Goal: Information Seeking & Learning: Learn about a topic

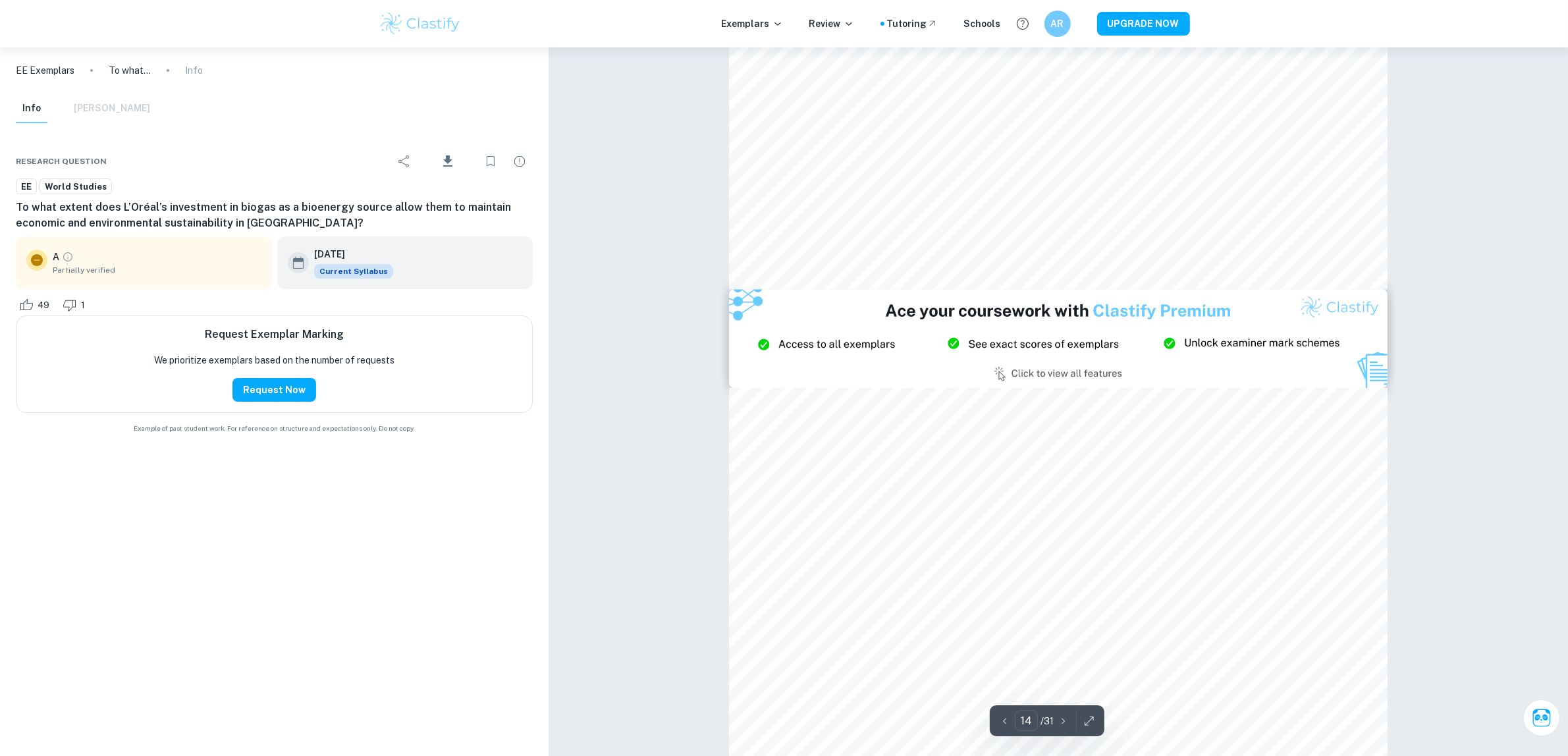
scroll to position [12016, 0]
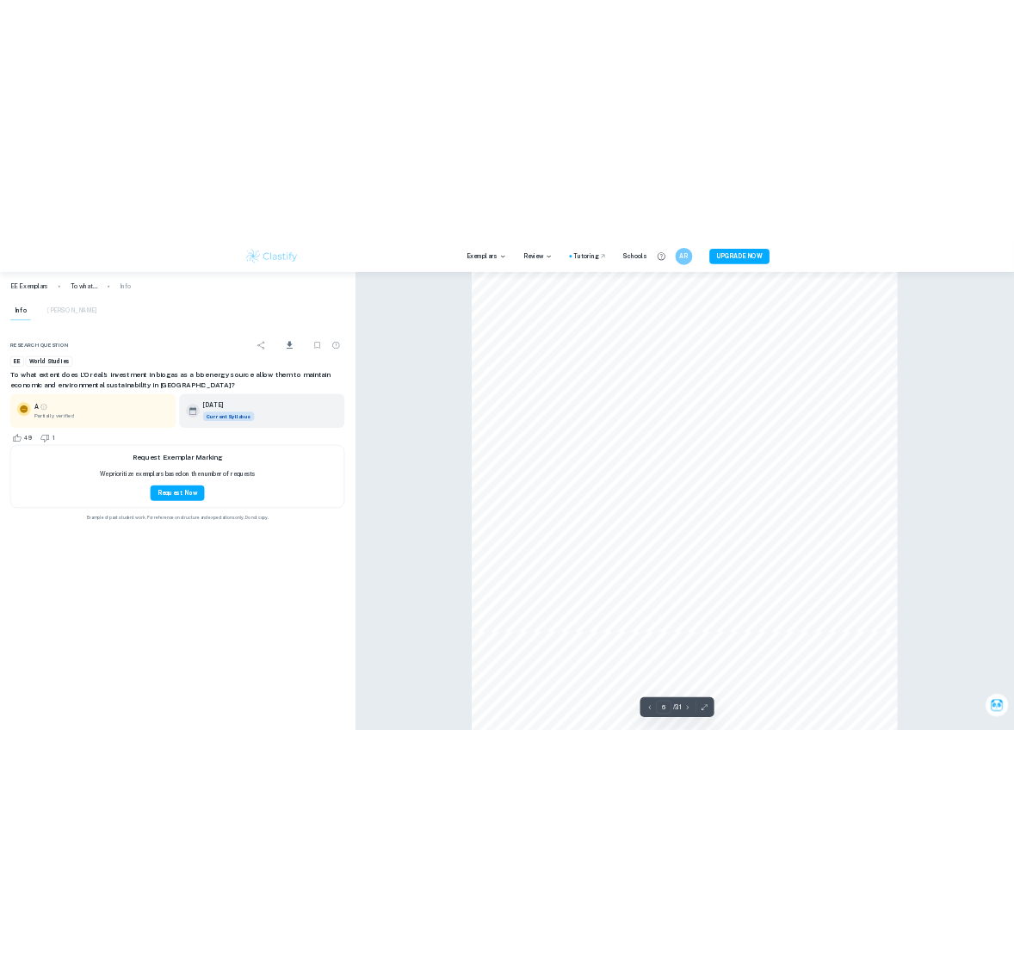
scroll to position [3935, 0]
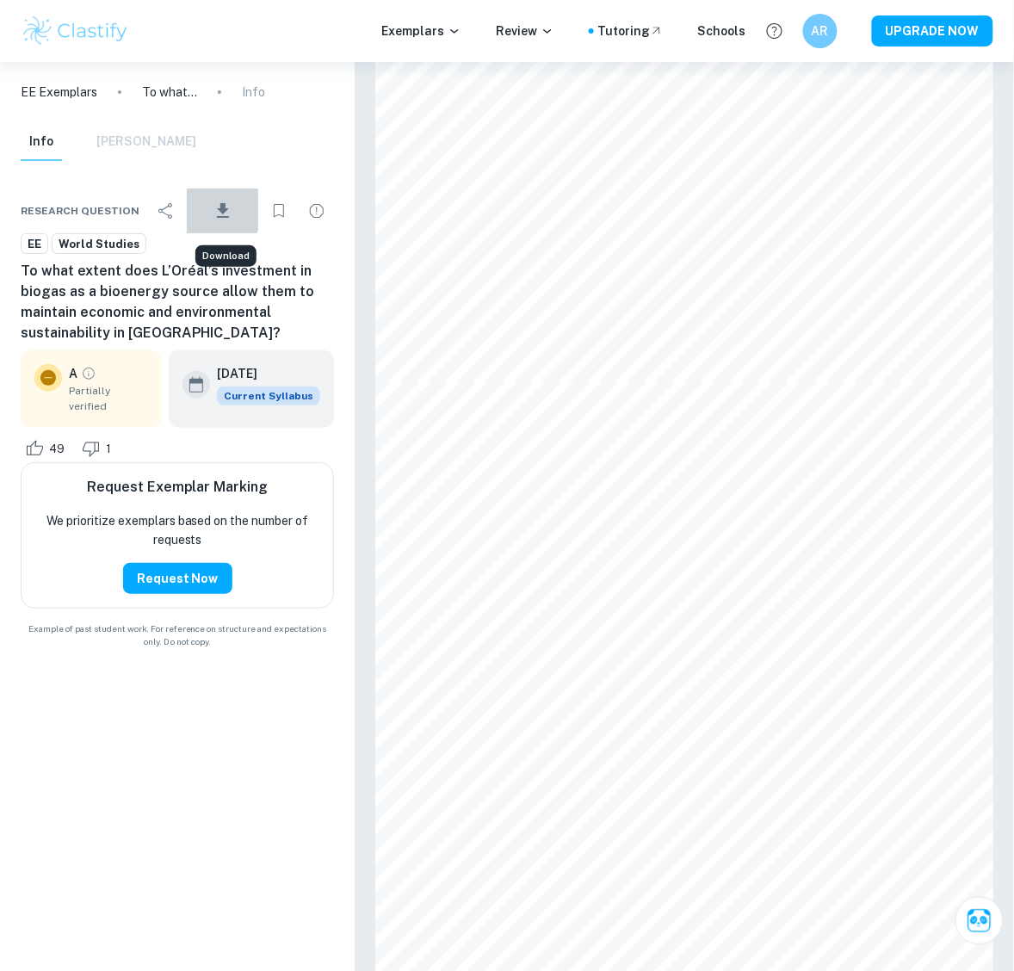
click at [213, 207] on icon "Download" at bounding box center [223, 210] width 21 height 21
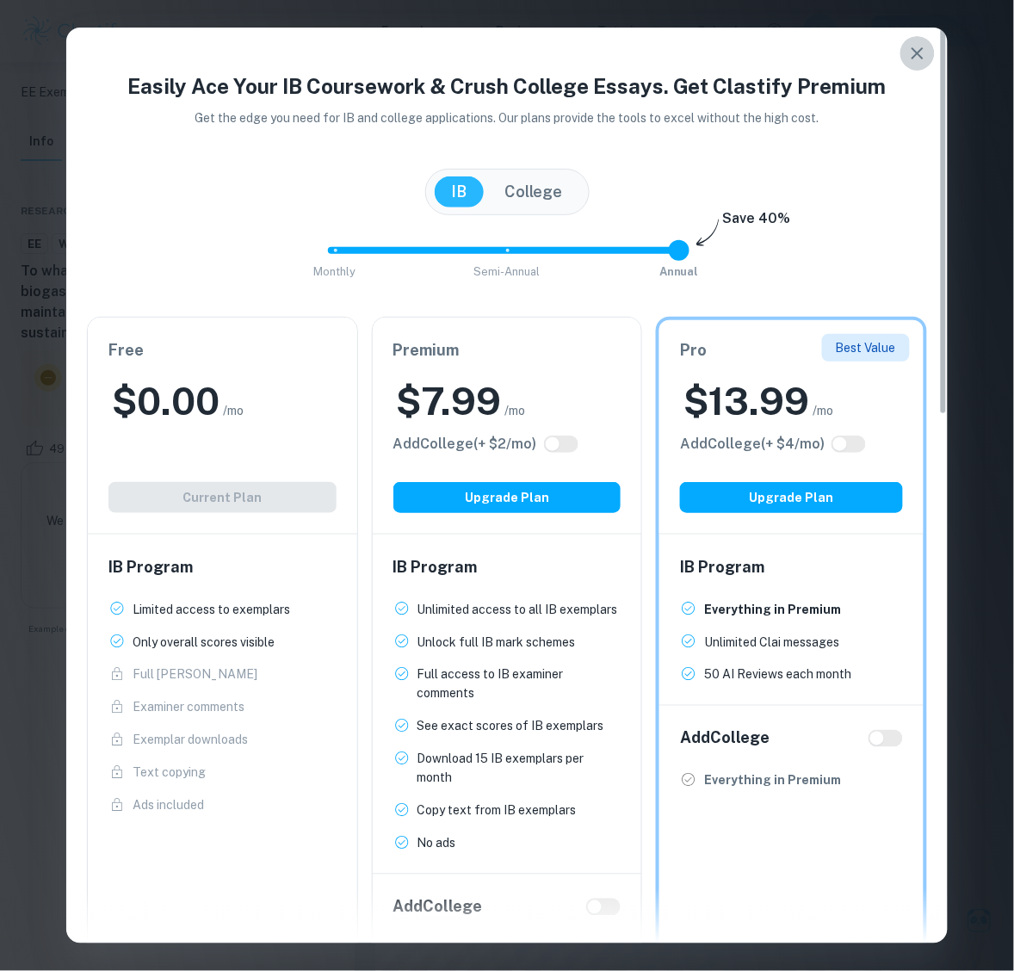
click at [921, 69] on button "button" at bounding box center [917, 53] width 34 height 34
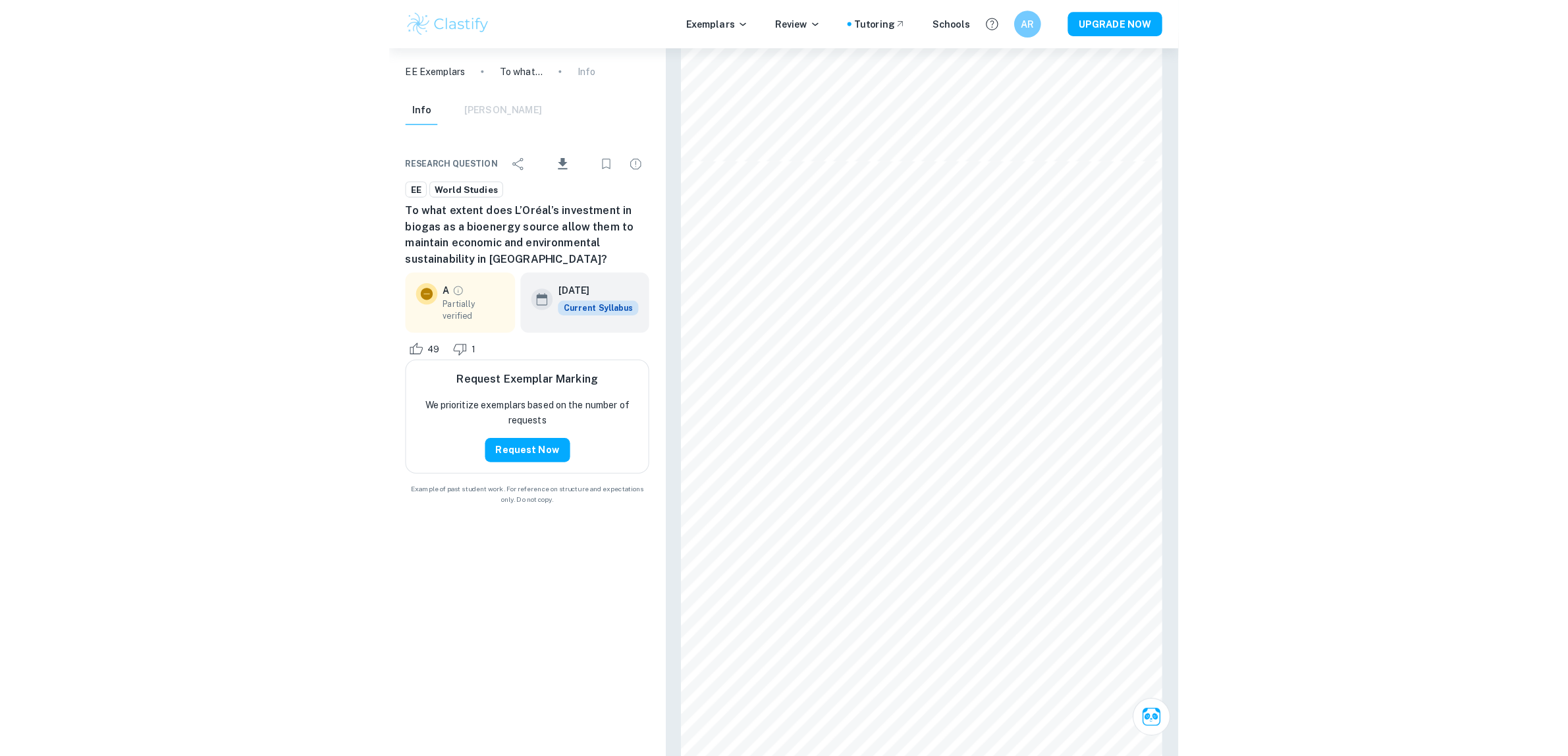
scroll to position [1338, 0]
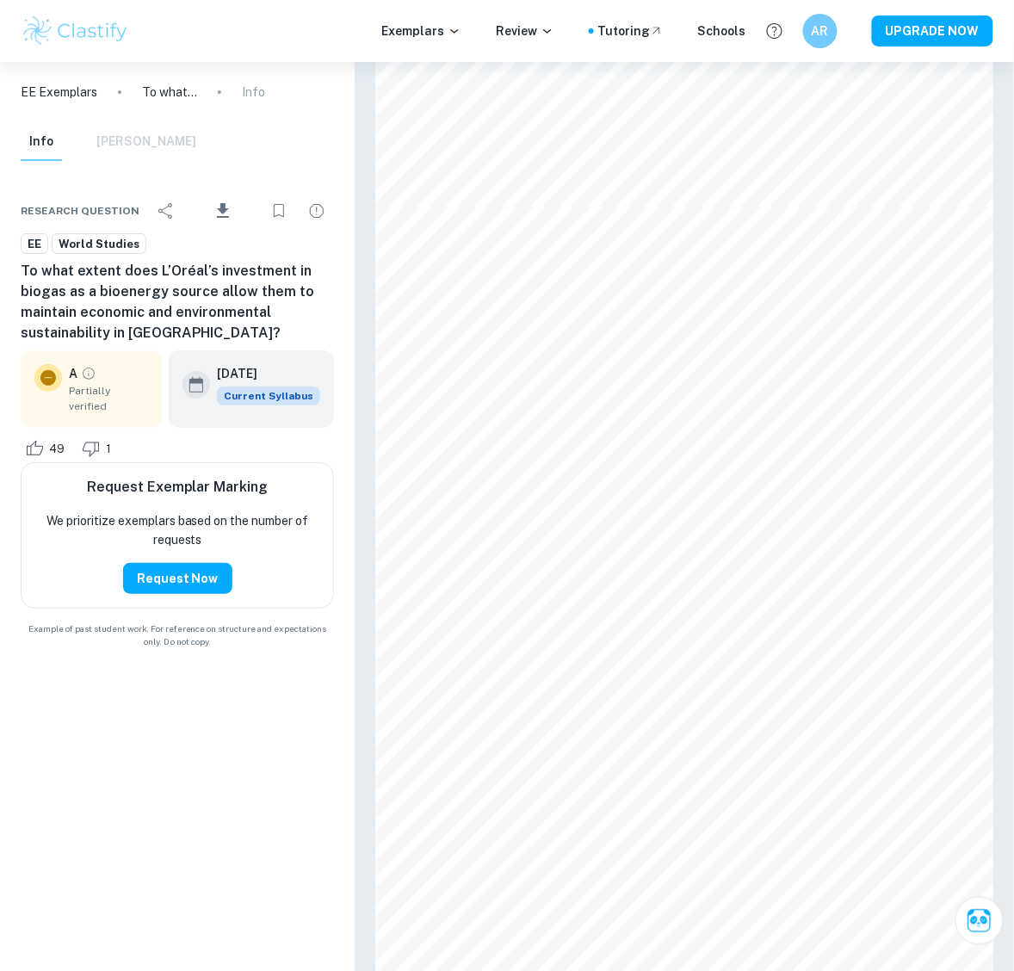
type input "3"
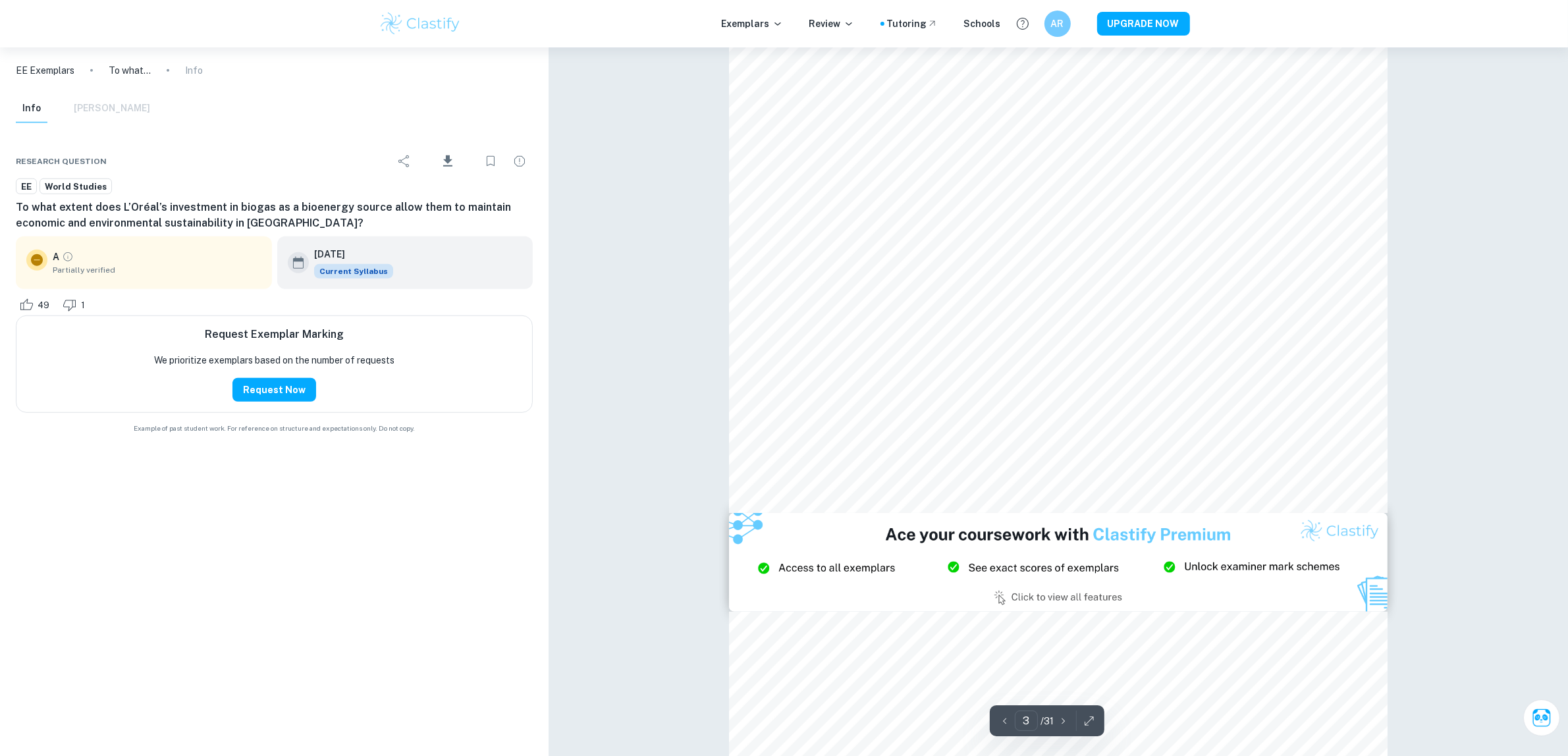
click at [1093, 722] on icon "button" at bounding box center [1089, 721] width 13 height 13
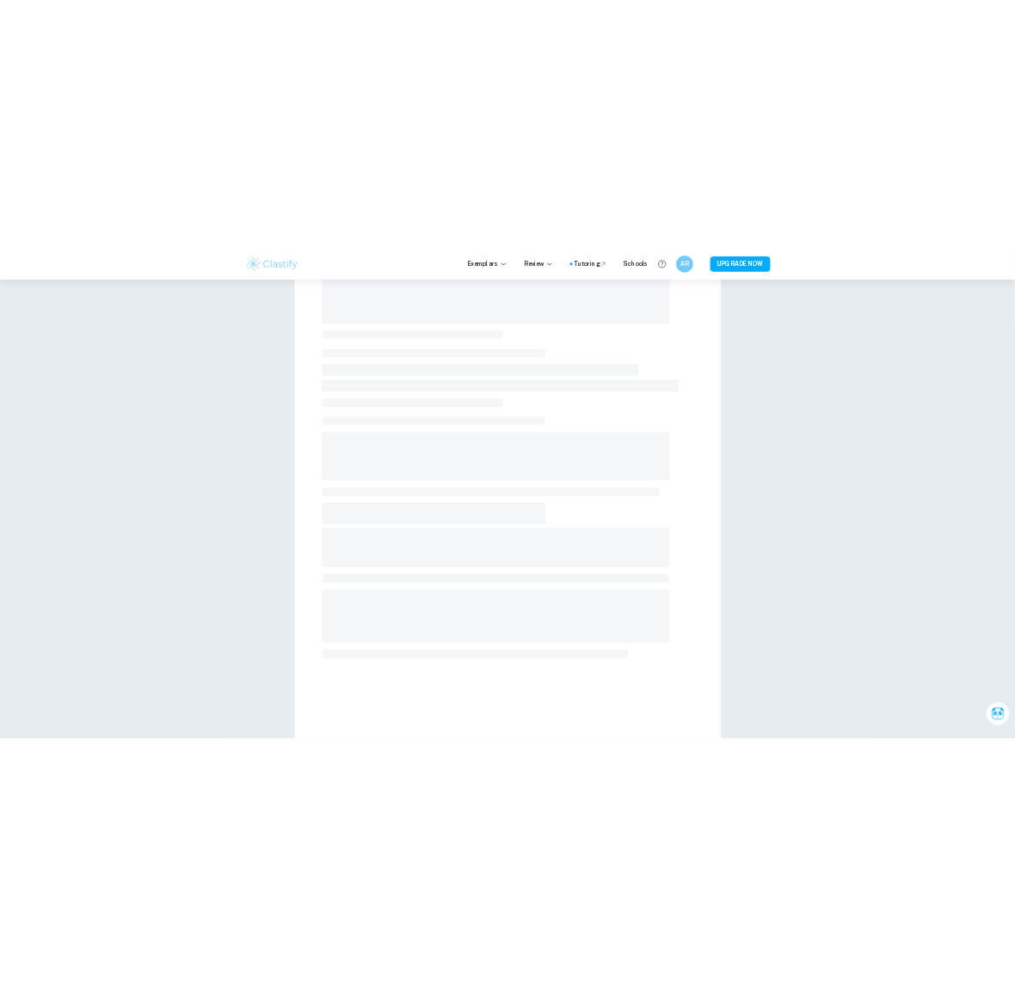
scroll to position [308, 0]
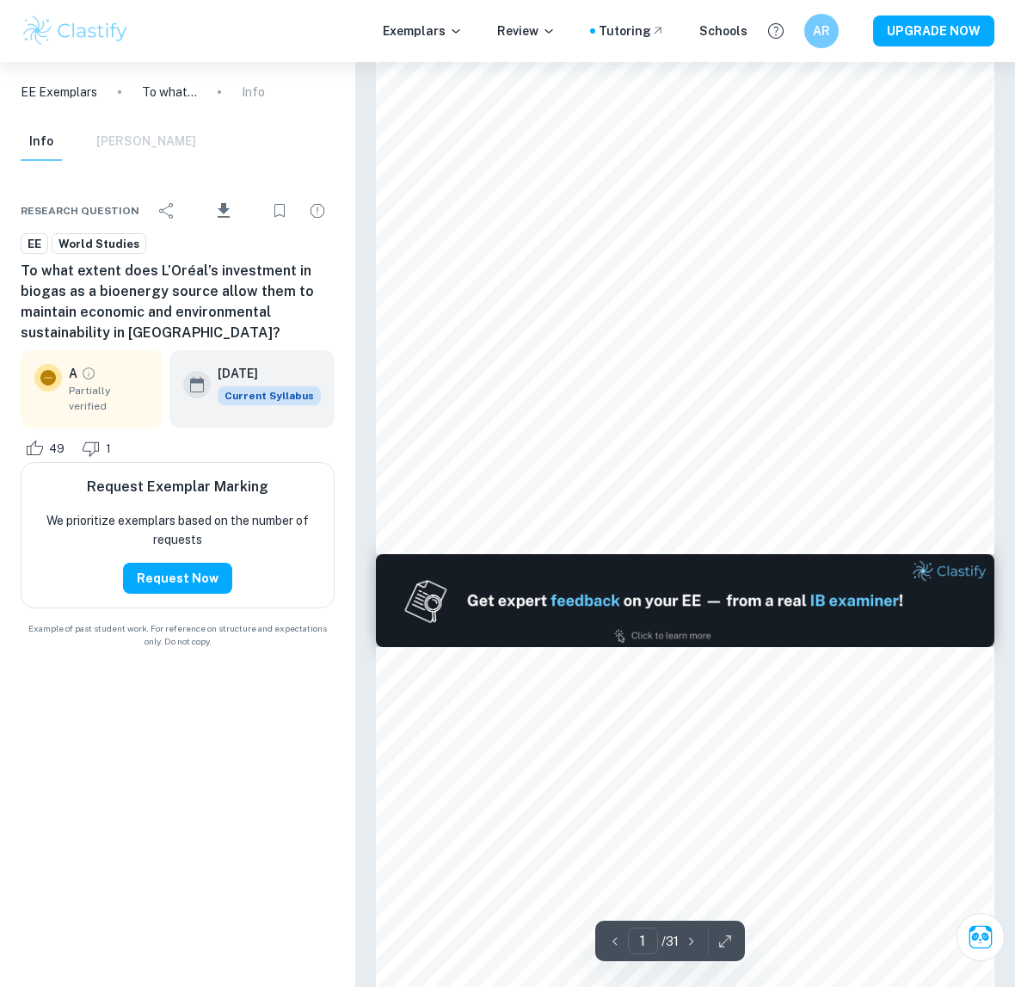
click at [742, 935] on div "1 ​ / 31" at bounding box center [670, 941] width 150 height 40
click at [728, 943] on icon "button" at bounding box center [725, 941] width 17 height 17
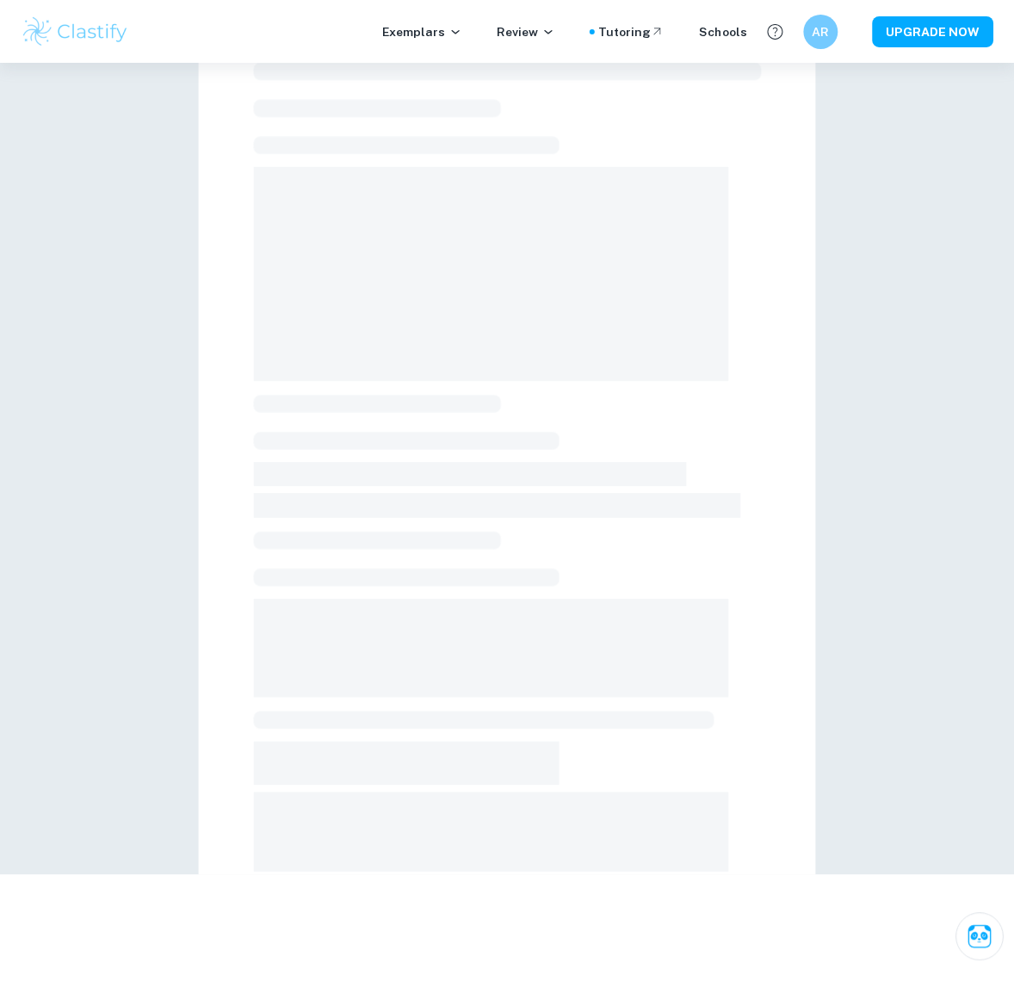
scroll to position [62, 0]
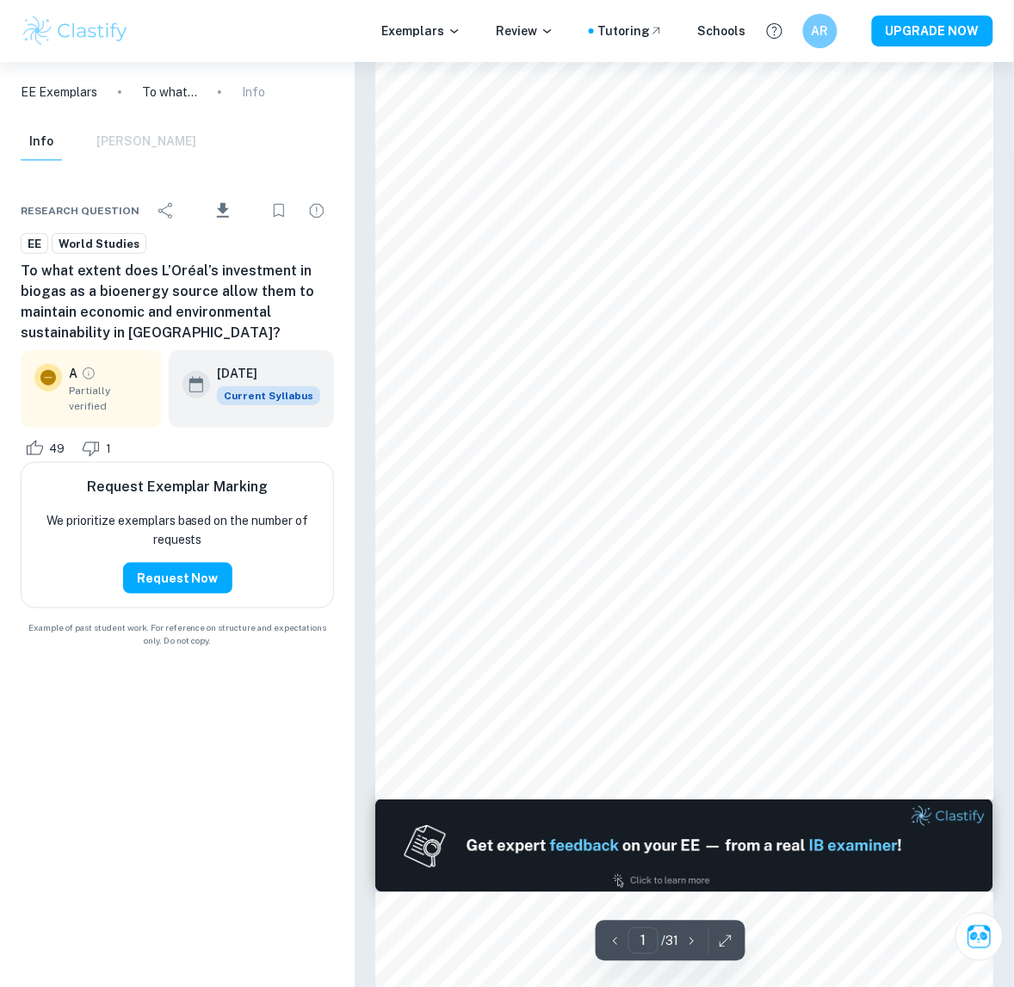
click at [740, 943] on div "1 ​ / 31" at bounding box center [670, 941] width 150 height 40
click at [734, 942] on button "button" at bounding box center [725, 941] width 26 height 27
click at [667, 938] on icon "button" at bounding box center [662, 940] width 11 height 11
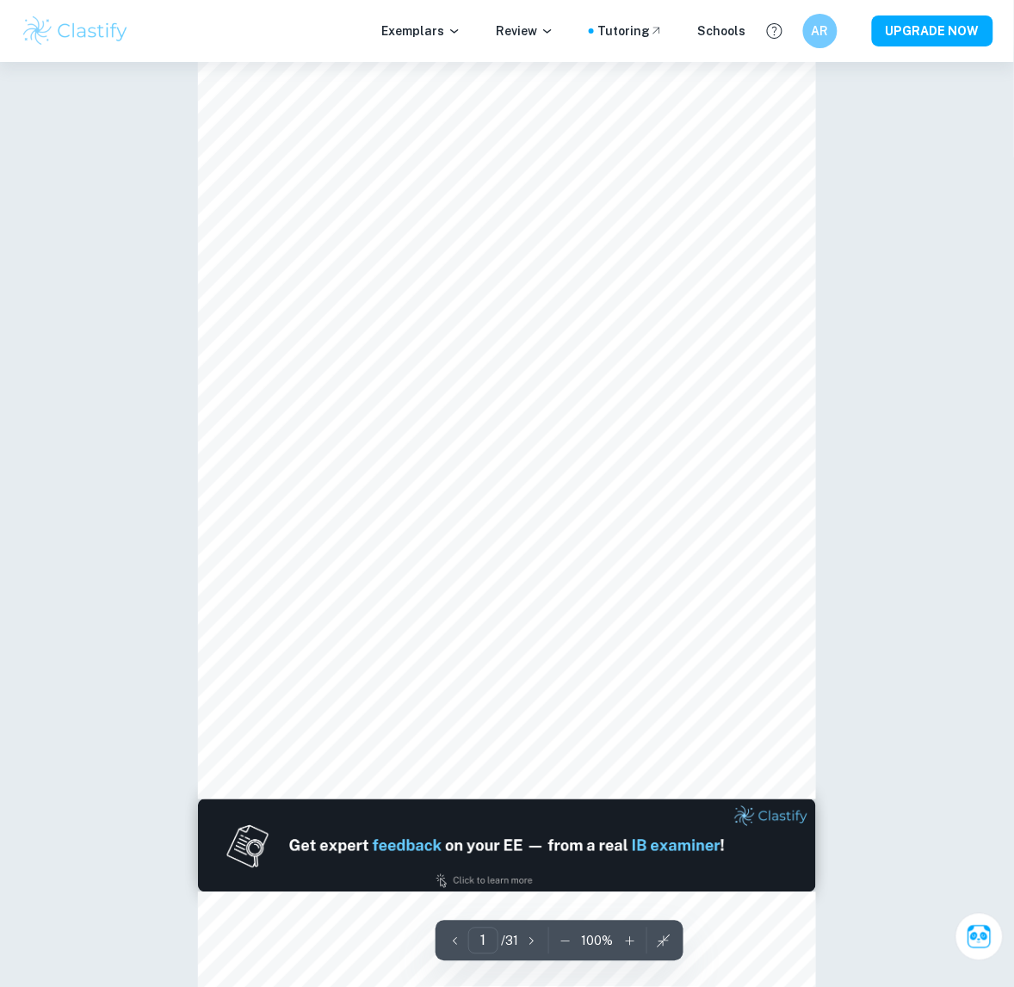
click at [630, 947] on icon "button" at bounding box center [629, 941] width 17 height 17
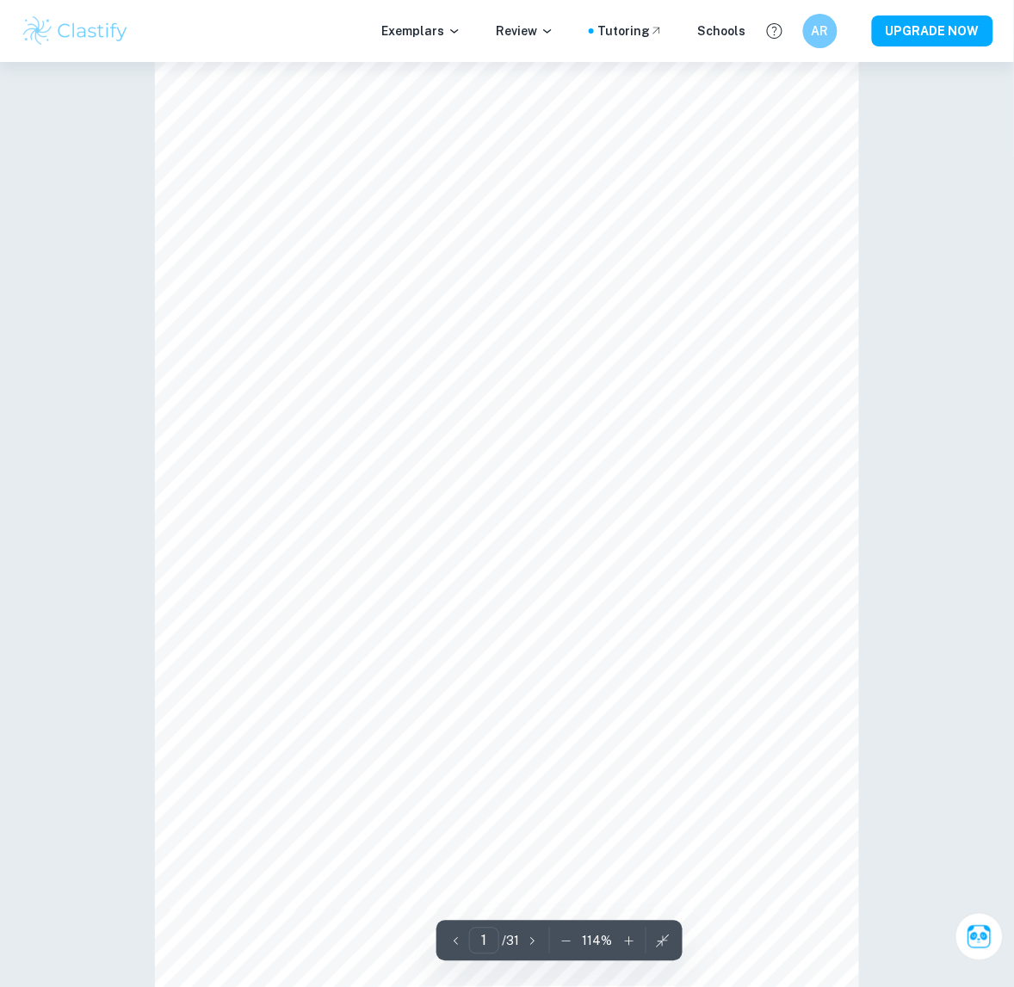
click at [630, 947] on div "1 ​ / 31 114 %" at bounding box center [559, 941] width 246 height 40
click at [630, 947] on icon "button" at bounding box center [628, 941] width 17 height 17
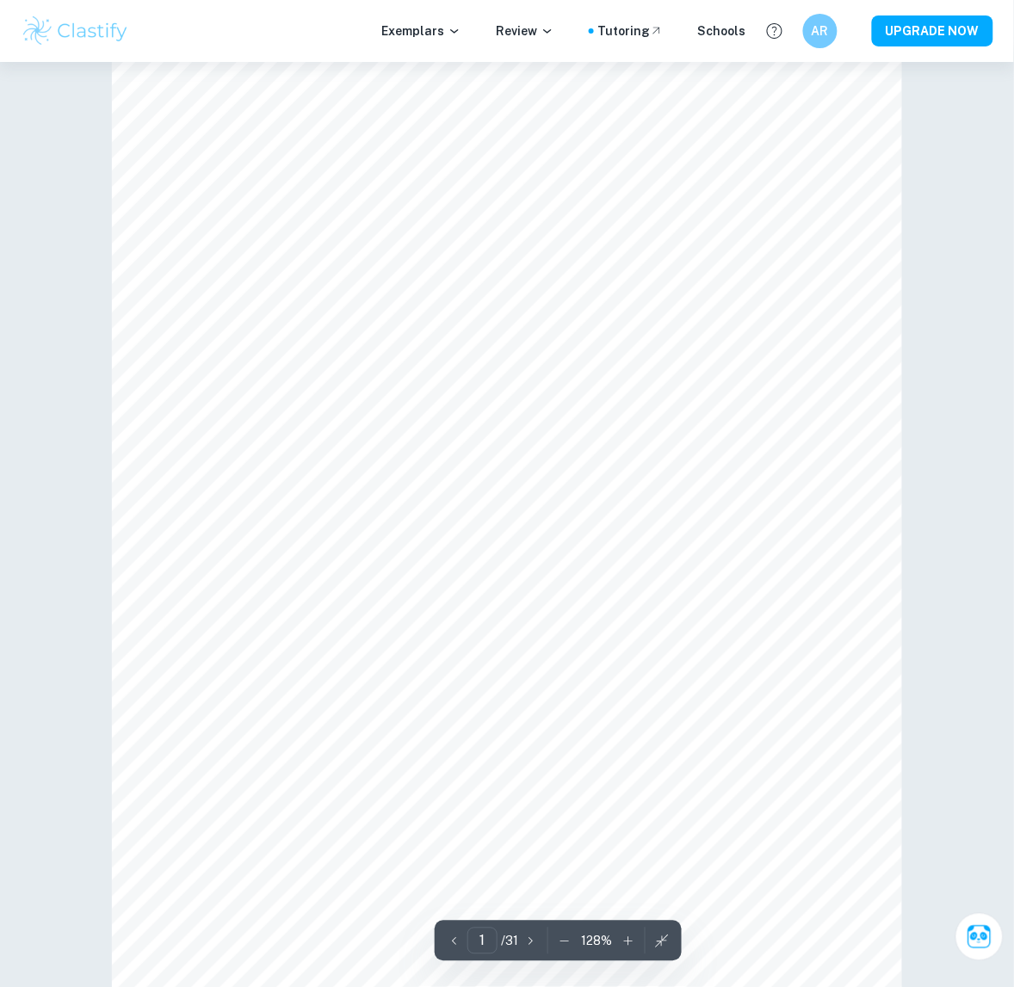
click at [630, 947] on icon "button" at bounding box center [628, 941] width 17 height 17
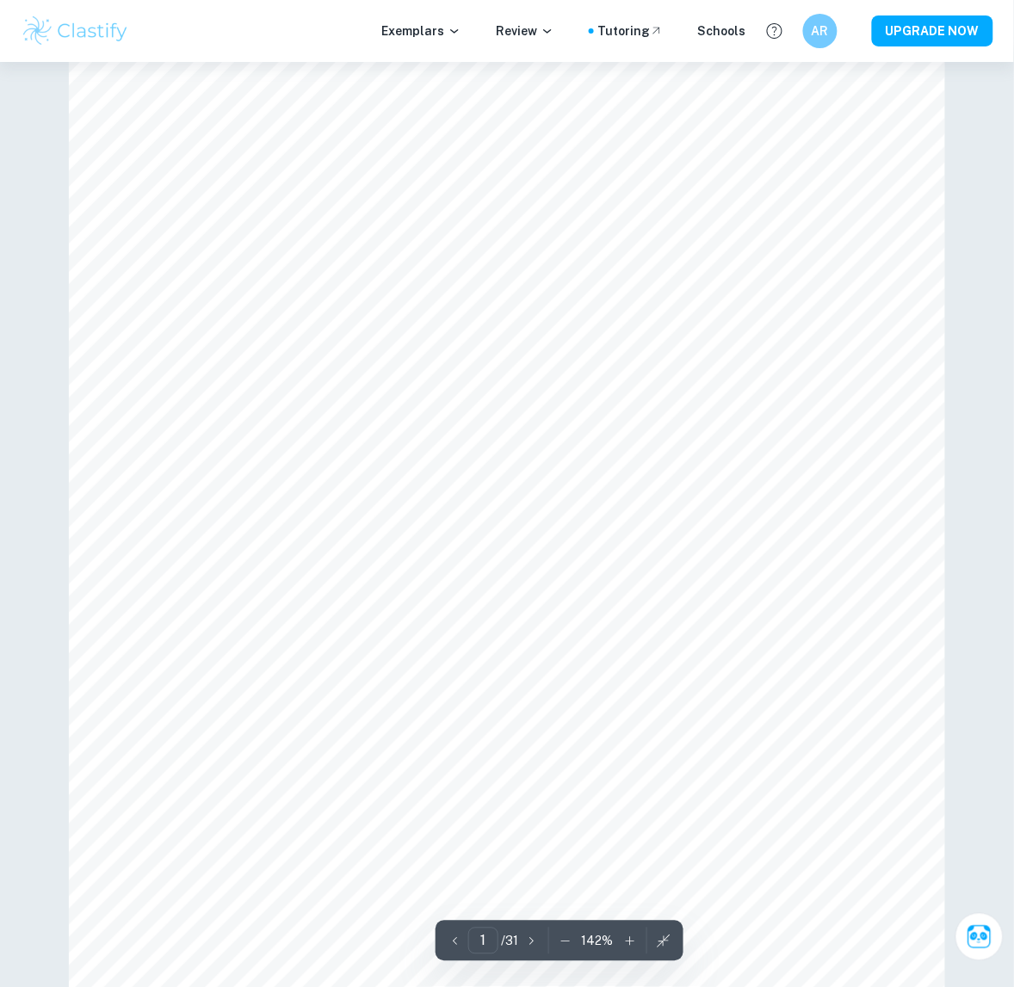
click at [630, 947] on icon "button" at bounding box center [629, 941] width 17 height 17
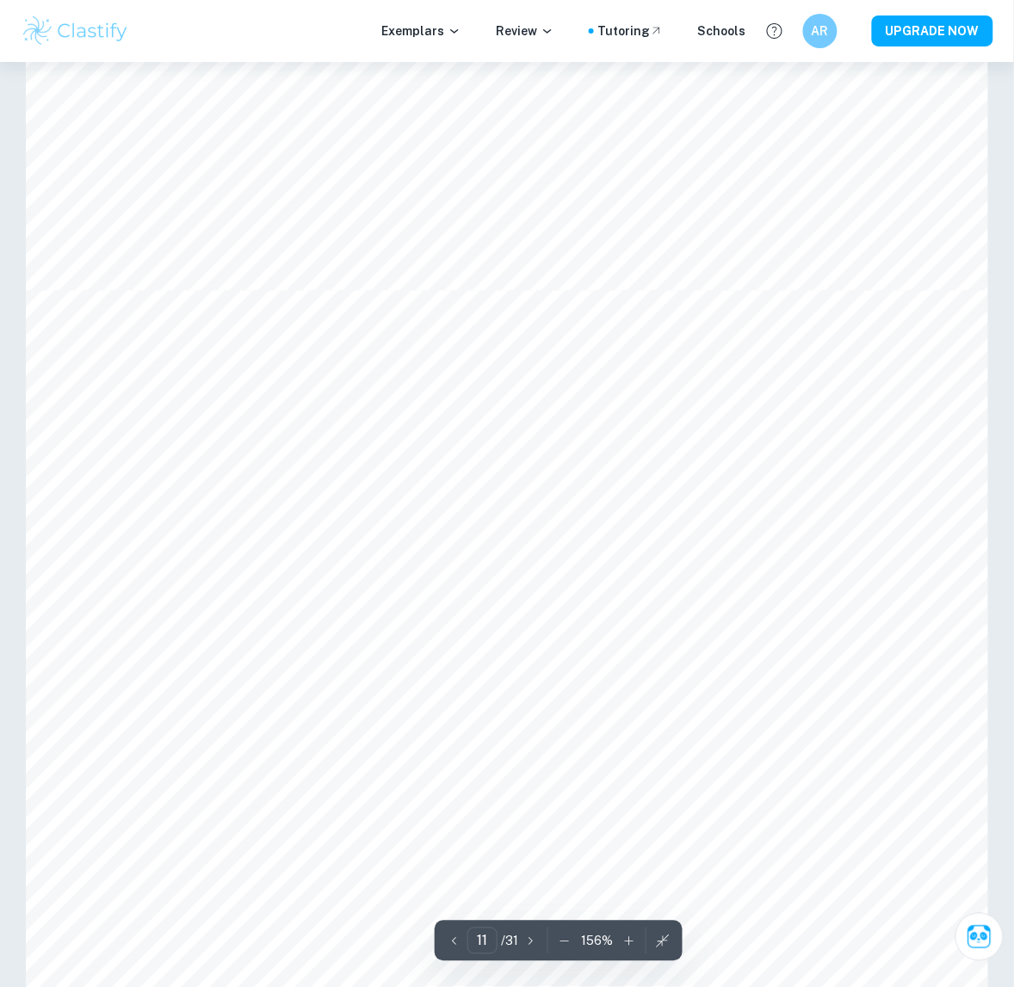
scroll to position [12676, 0]
type input "10"
